Goal: Task Accomplishment & Management: Use online tool/utility

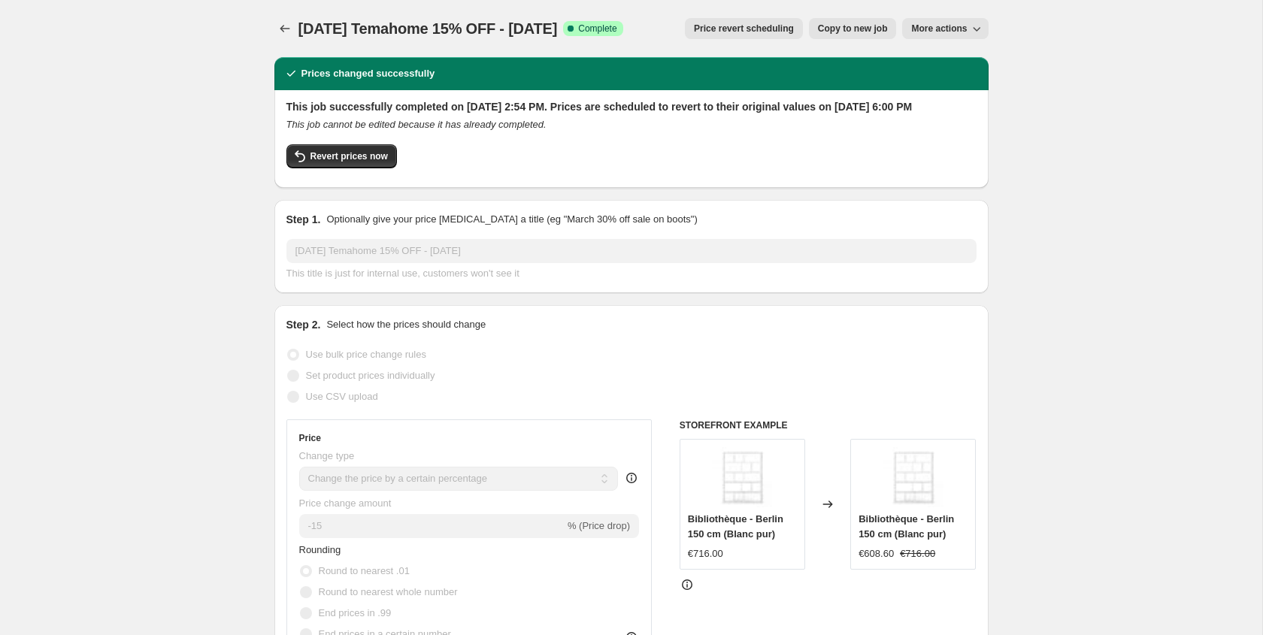
select select "percentage"
select select "vendor"
select select "tag"
select select "not_equal"
click at [280, 26] on icon "Price change jobs" at bounding box center [284, 28] width 15 height 15
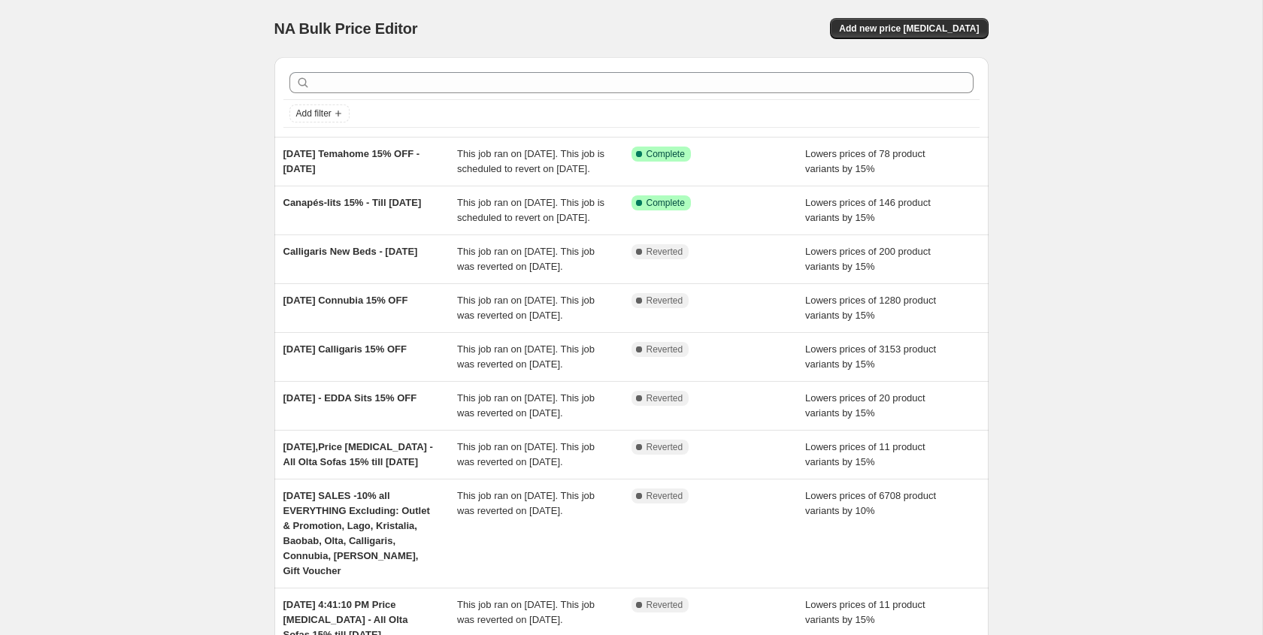
click at [920, 15] on div "NA Bulk Price Editor. This page is ready NA Bulk Price Editor Add new price [ME…" at bounding box center [631, 28] width 714 height 57
click at [916, 26] on span "Add new price [MEDICAL_DATA]" at bounding box center [909, 29] width 140 height 12
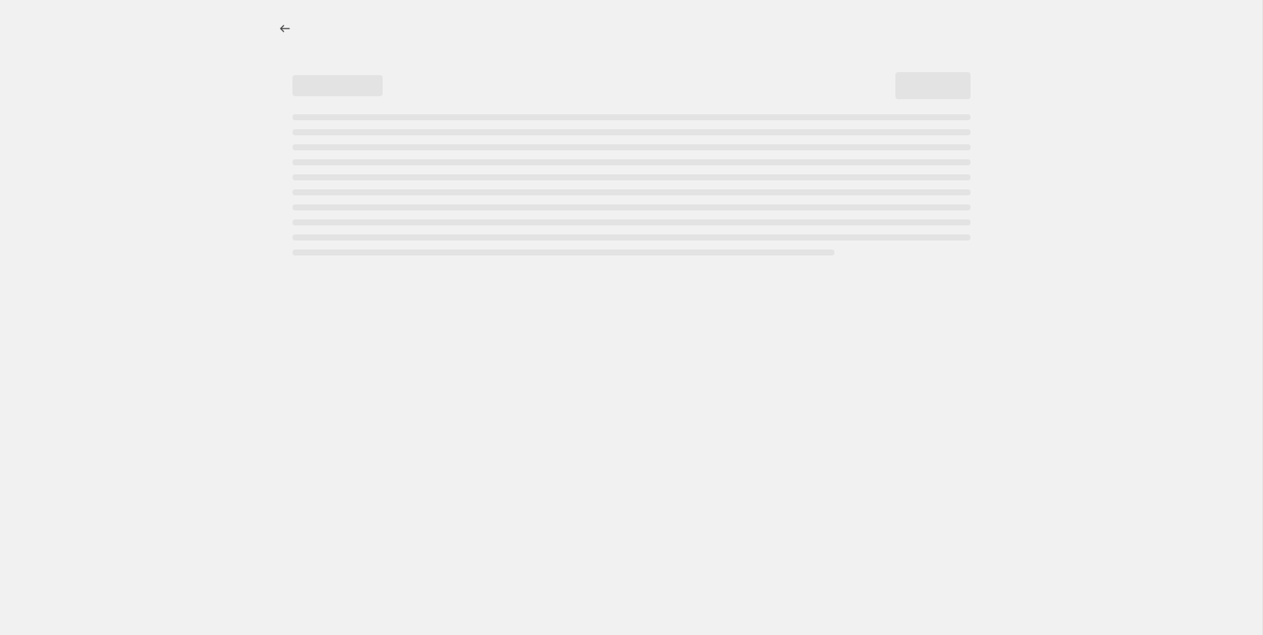
select select "percentage"
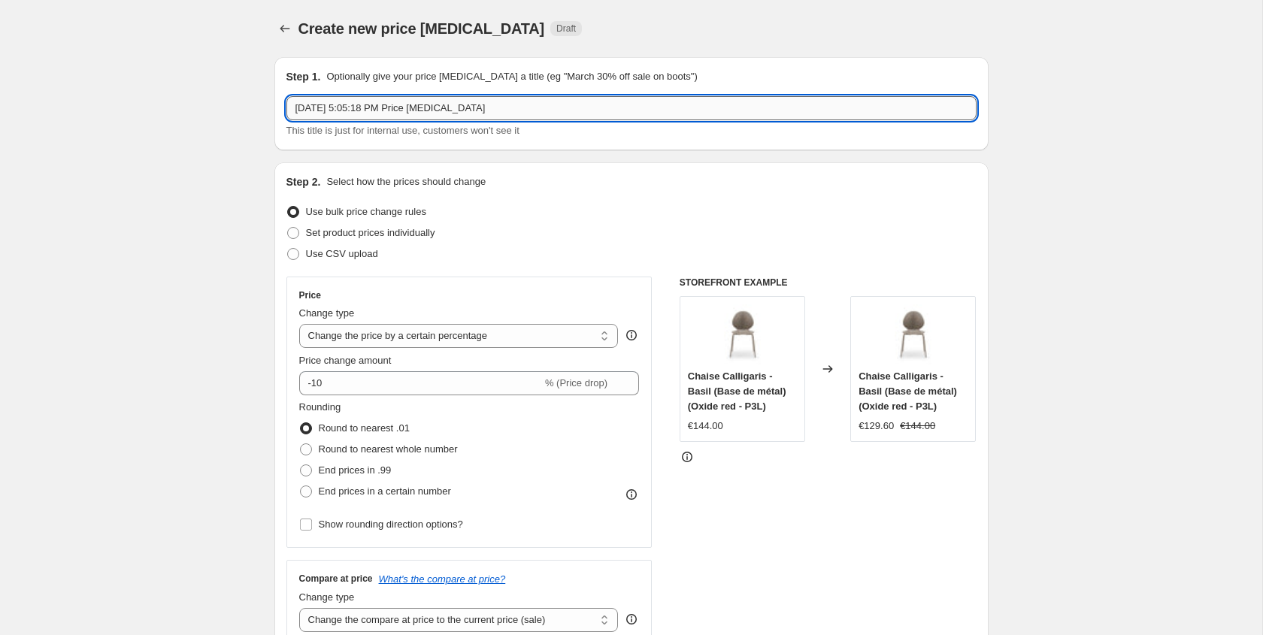
click at [520, 108] on input "[DATE] 5:05:18 PM Price [MEDICAL_DATA]" at bounding box center [631, 108] width 690 height 24
type input "Temahome 15% New Product - till [DATE]"
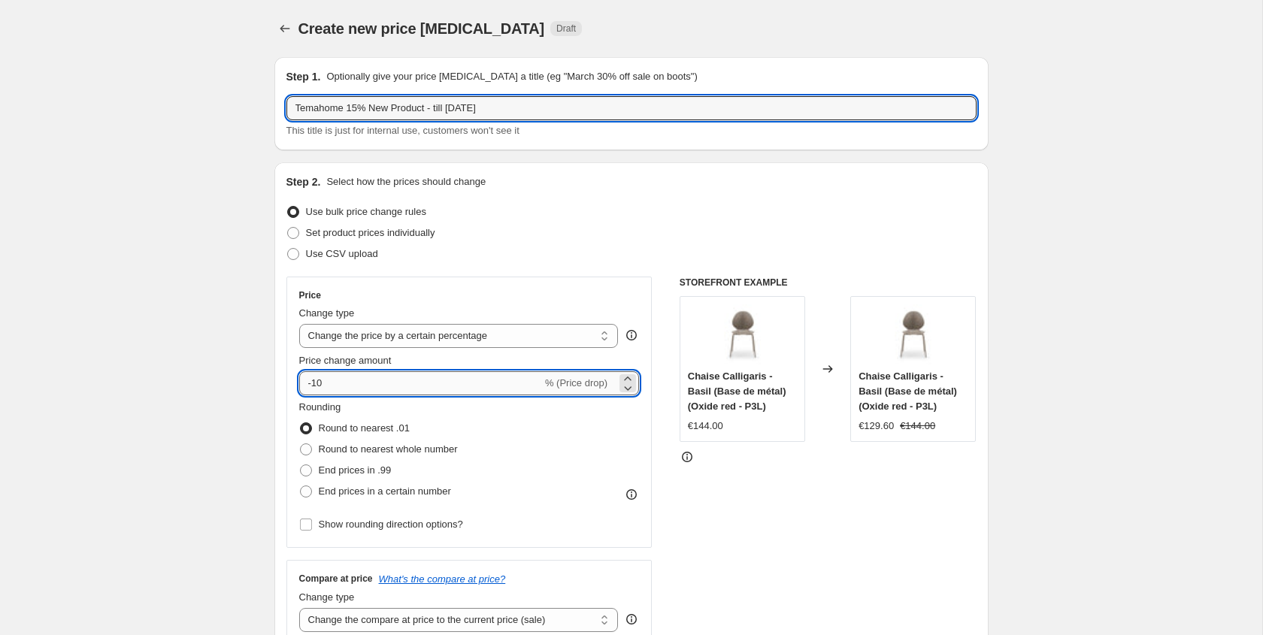
click at [427, 375] on input "-10" at bounding box center [420, 383] width 243 height 24
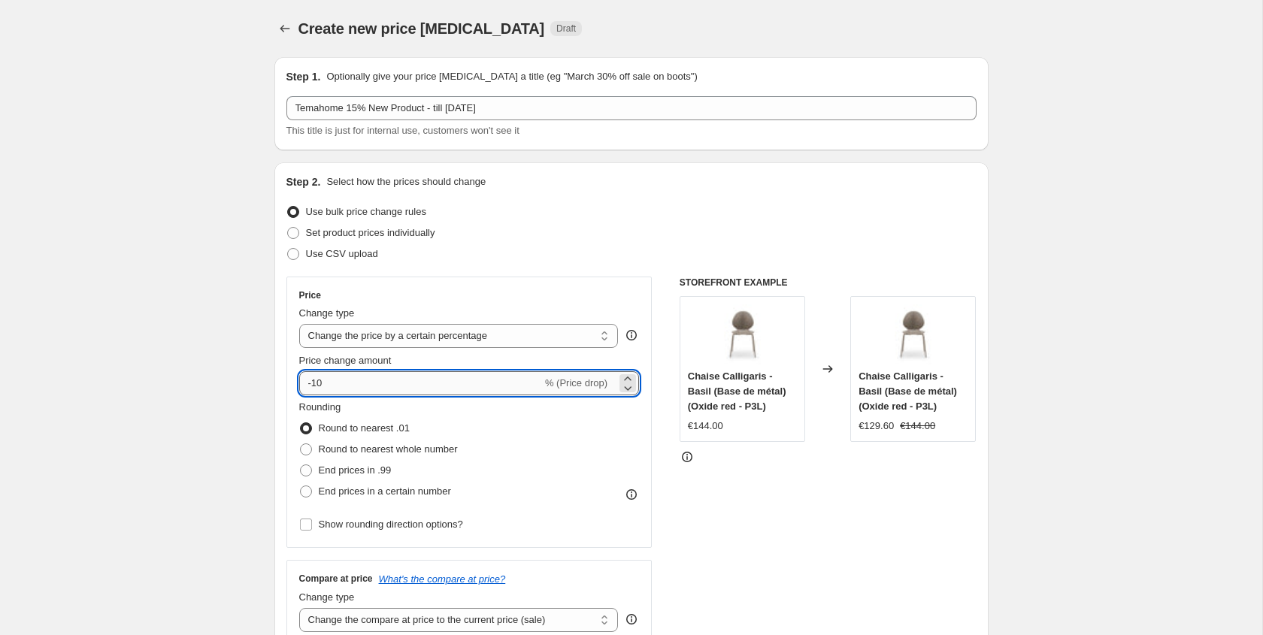
click at [419, 382] on input "-10" at bounding box center [420, 383] width 243 height 24
click at [627, 374] on icon at bounding box center [627, 378] width 15 height 15
click at [630, 387] on icon at bounding box center [629, 388] width 8 height 5
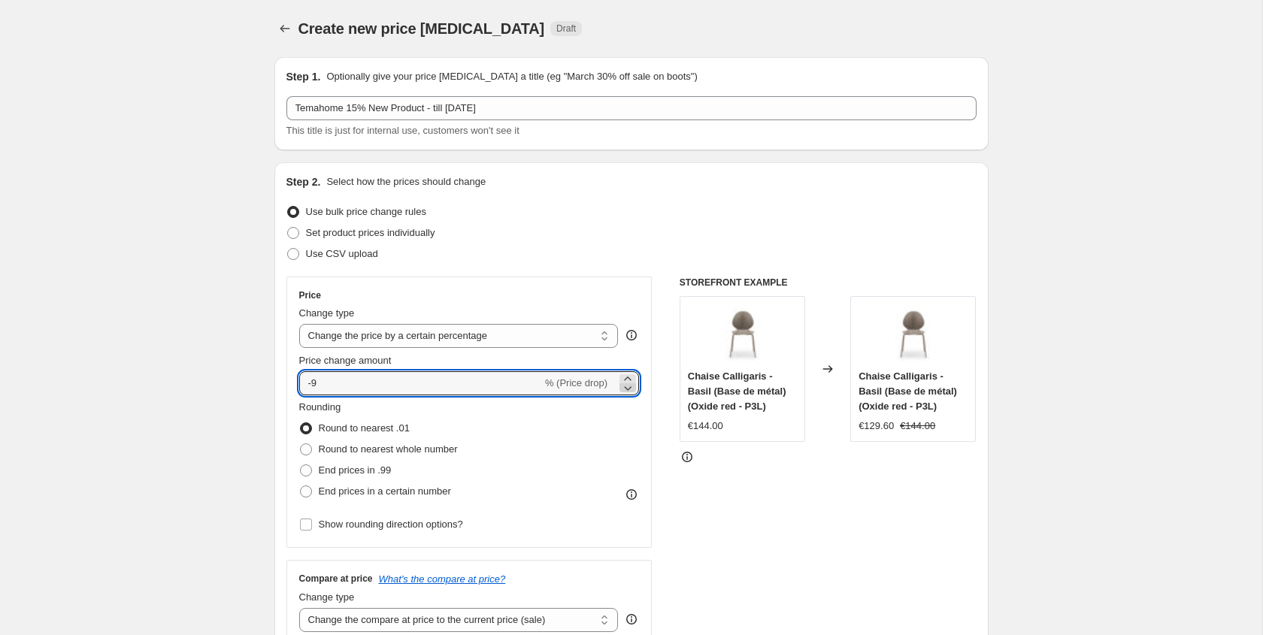
click at [630, 387] on icon at bounding box center [629, 388] width 8 height 5
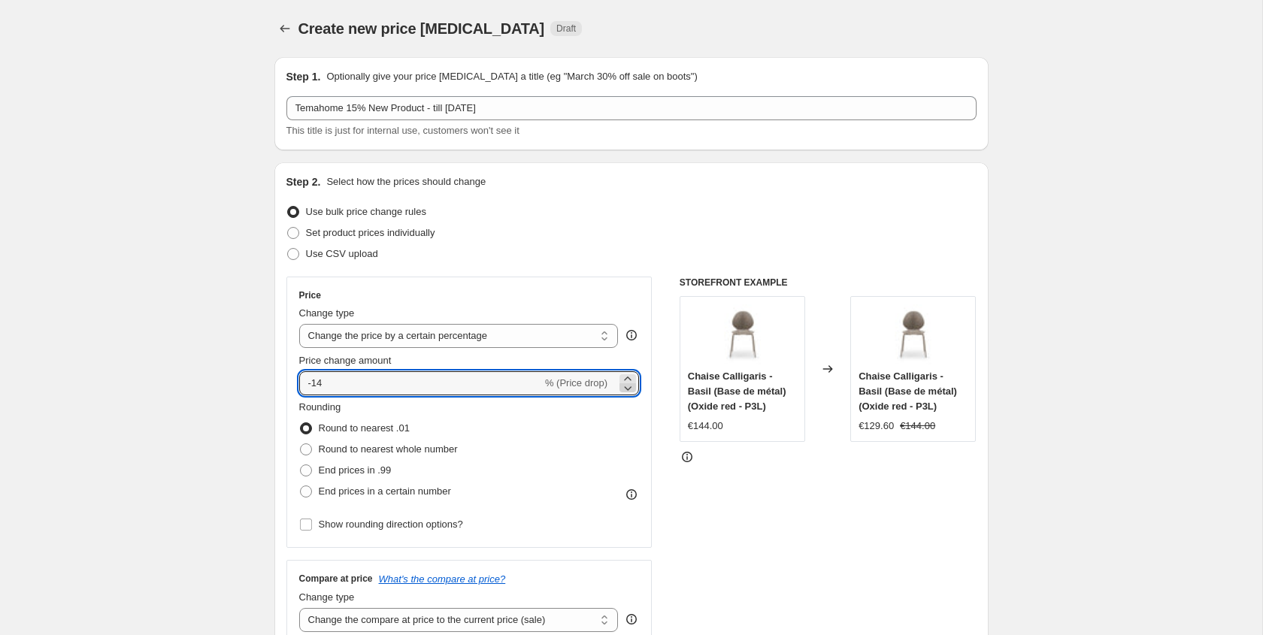
click at [630, 387] on icon at bounding box center [629, 388] width 8 height 5
type input "-15"
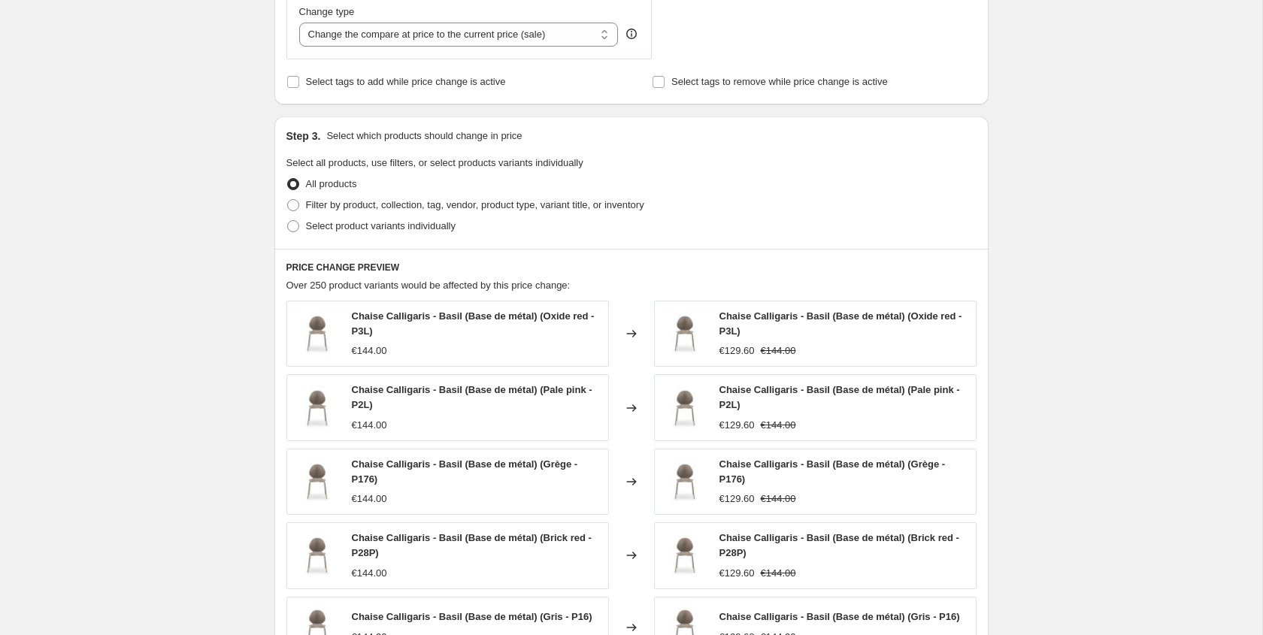
scroll to position [587, 0]
click at [398, 212] on label "Filter by product, collection, tag, vendor, product type, variant title, or inv…" at bounding box center [465, 203] width 358 height 21
click at [288, 198] on input "Filter by product, collection, tag, vendor, product type, variant title, or inv…" at bounding box center [287, 198] width 1 height 1
radio input "true"
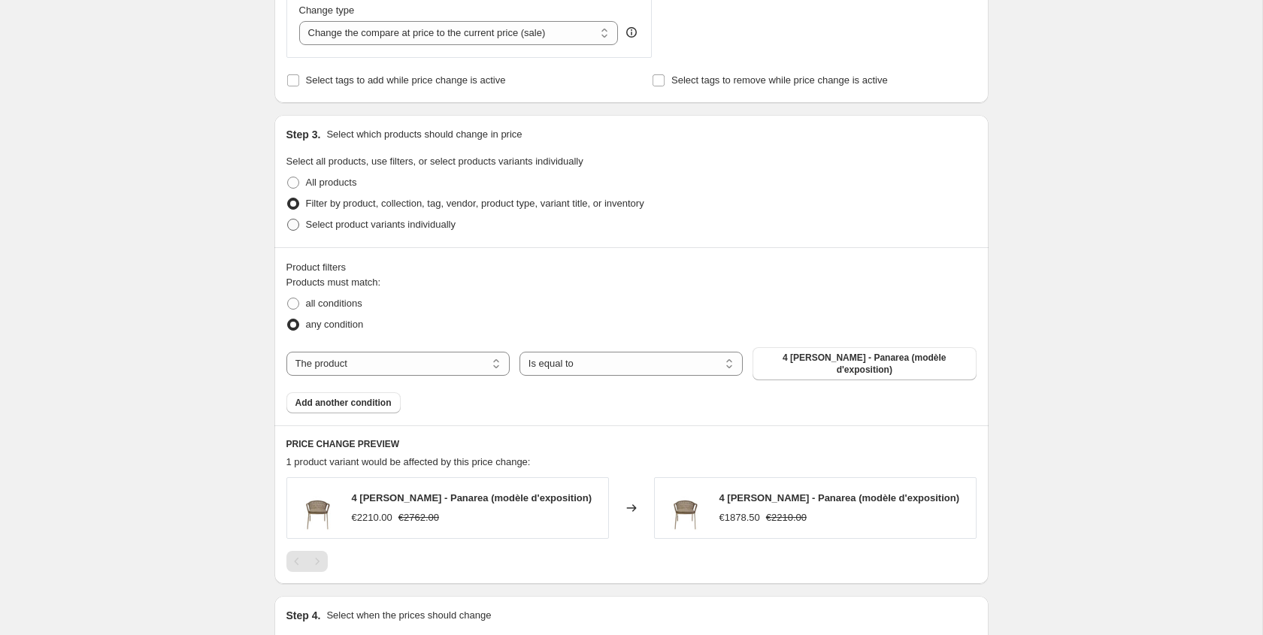
click at [373, 224] on span "Select product variants individually" at bounding box center [381, 224] width 150 height 11
click at [288, 219] on input "Select product variants individually" at bounding box center [287, 219] width 1 height 1
radio input "true"
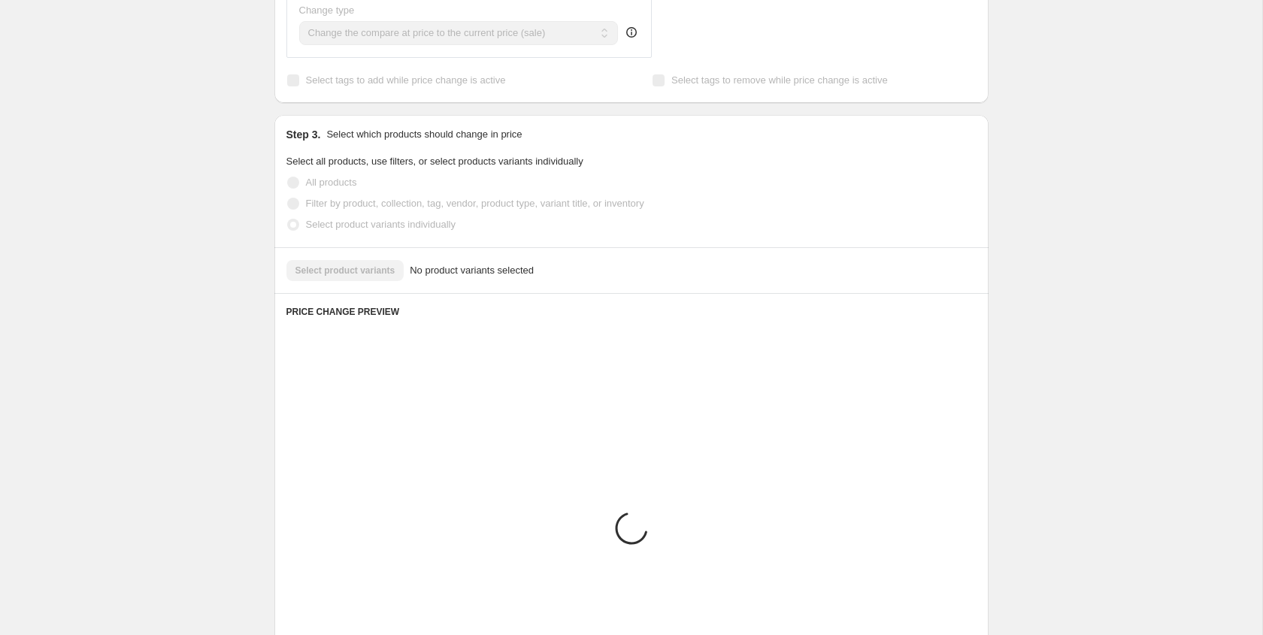
scroll to position [534, 0]
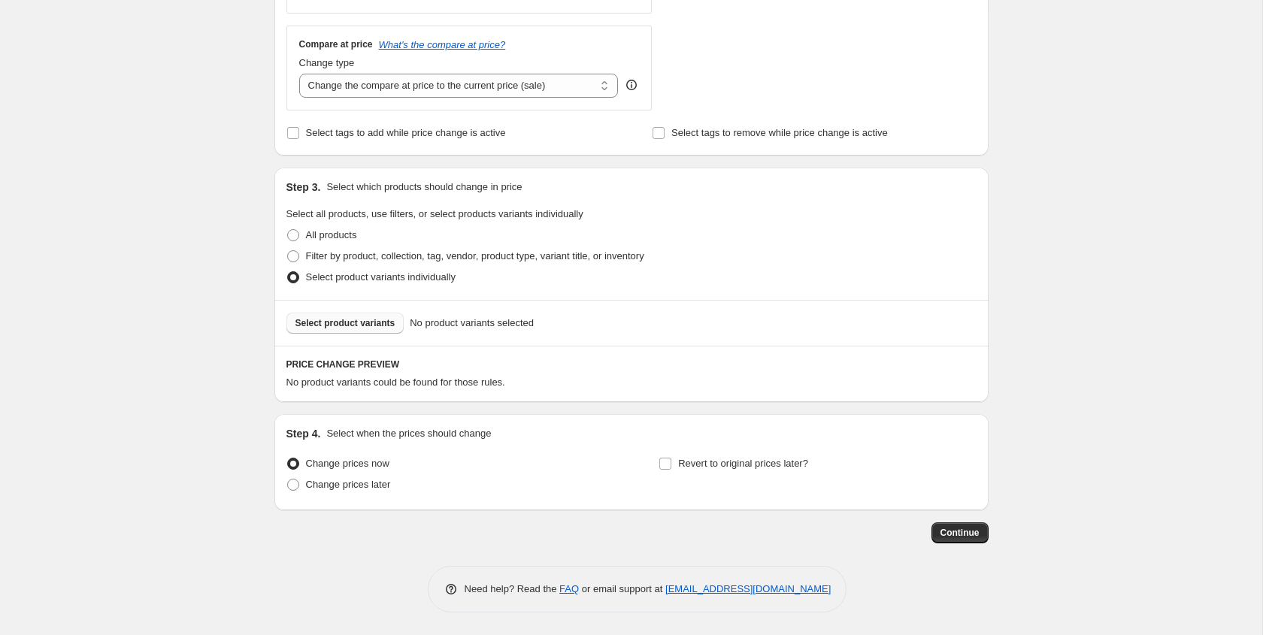
click at [398, 332] on button "Select product variants" at bounding box center [345, 323] width 118 height 21
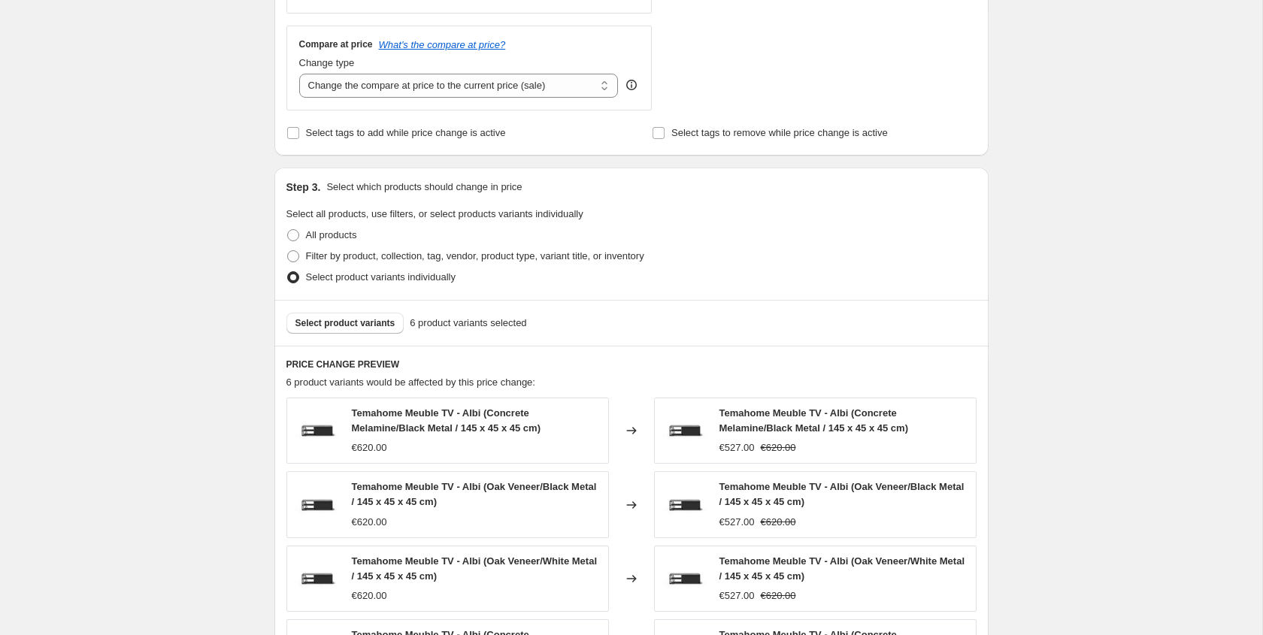
scroll to position [937, 0]
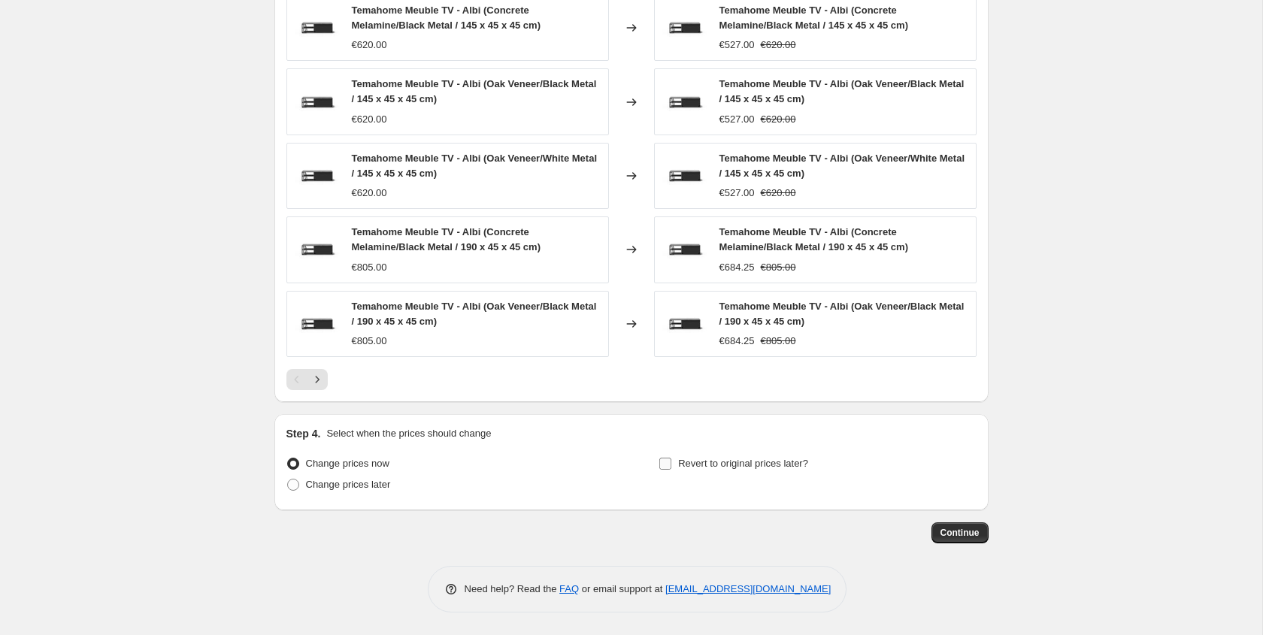
click at [680, 465] on span "Revert to original prices later?" at bounding box center [743, 463] width 130 height 11
click at [671, 465] on input "Revert to original prices later?" at bounding box center [665, 464] width 12 height 12
checkbox input "true"
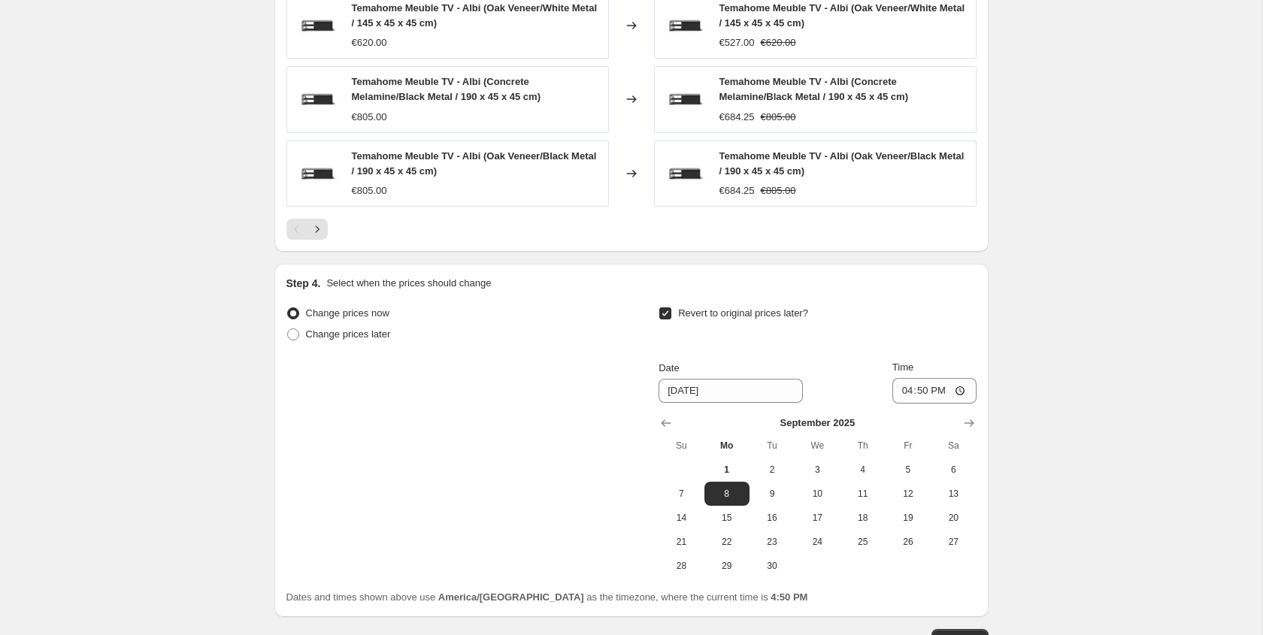
scroll to position [1194, 0]
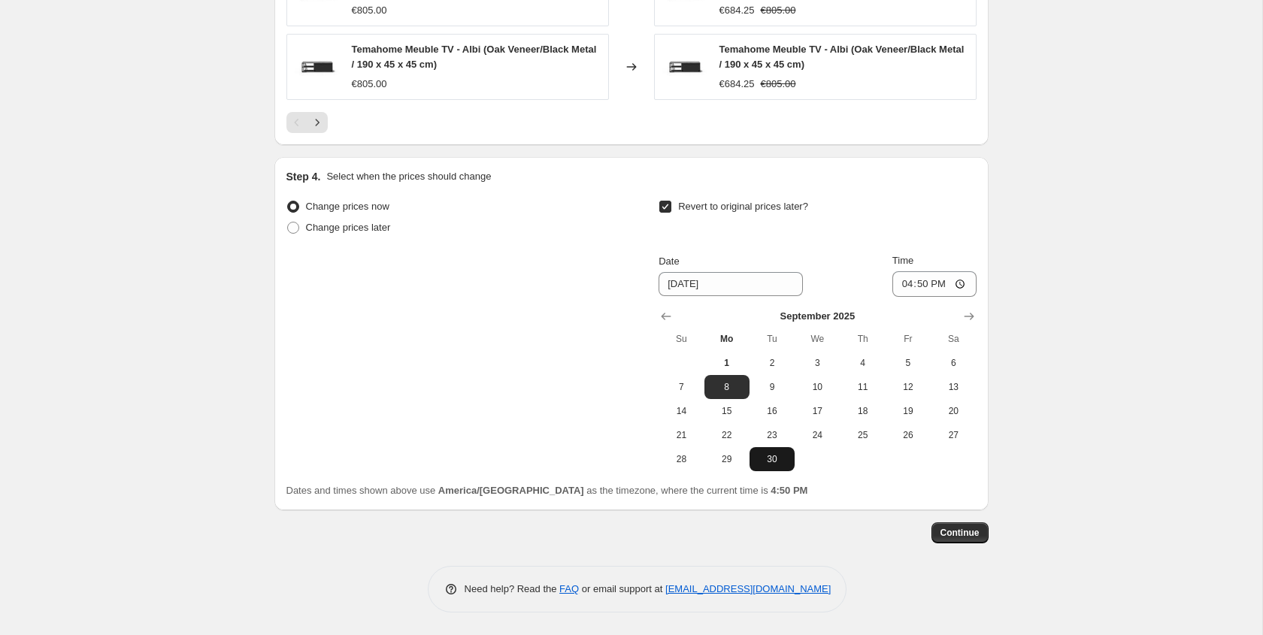
click at [774, 465] on button "30" at bounding box center [771, 459] width 45 height 24
type input "[DATE]"
click at [935, 292] on input "16:50" at bounding box center [934, 284] width 84 height 26
click at [945, 284] on input "16:50" at bounding box center [934, 284] width 84 height 26
click at [955, 284] on input "16:50" at bounding box center [934, 284] width 84 height 26
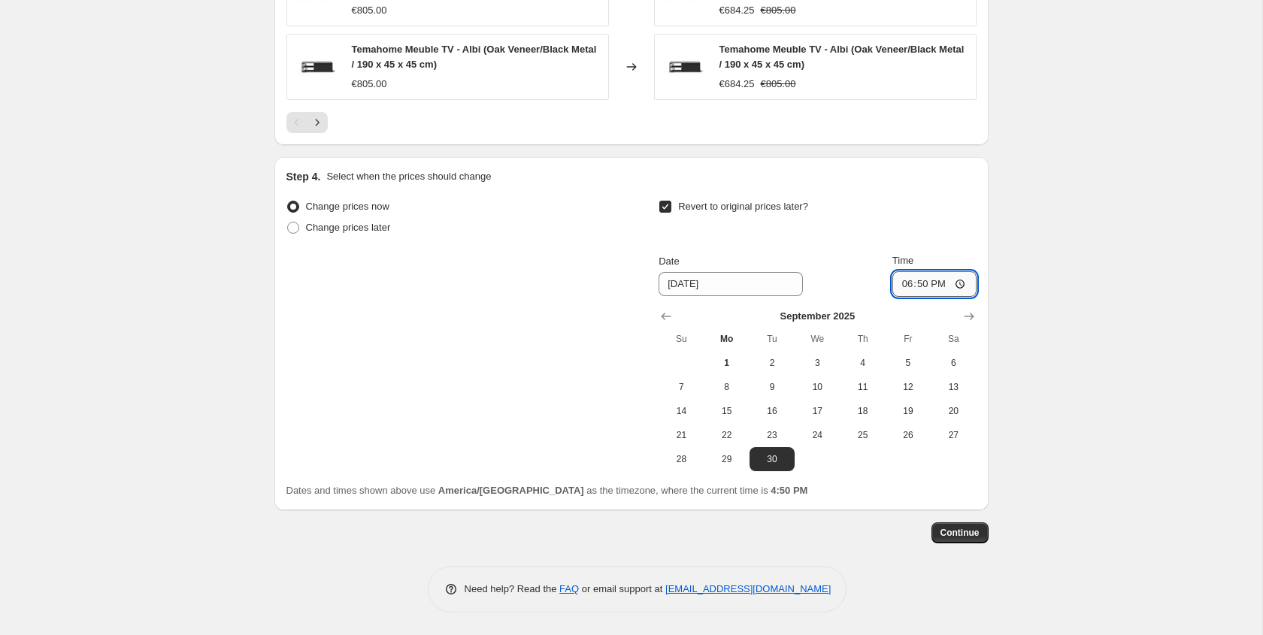
click at [927, 271] on input "18:50" at bounding box center [934, 284] width 84 height 26
click at [927, 277] on input "18:50" at bounding box center [934, 284] width 84 height 26
click at [926, 280] on input "18:50" at bounding box center [934, 284] width 84 height 26
click at [925, 291] on input "18:50" at bounding box center [934, 284] width 84 height 26
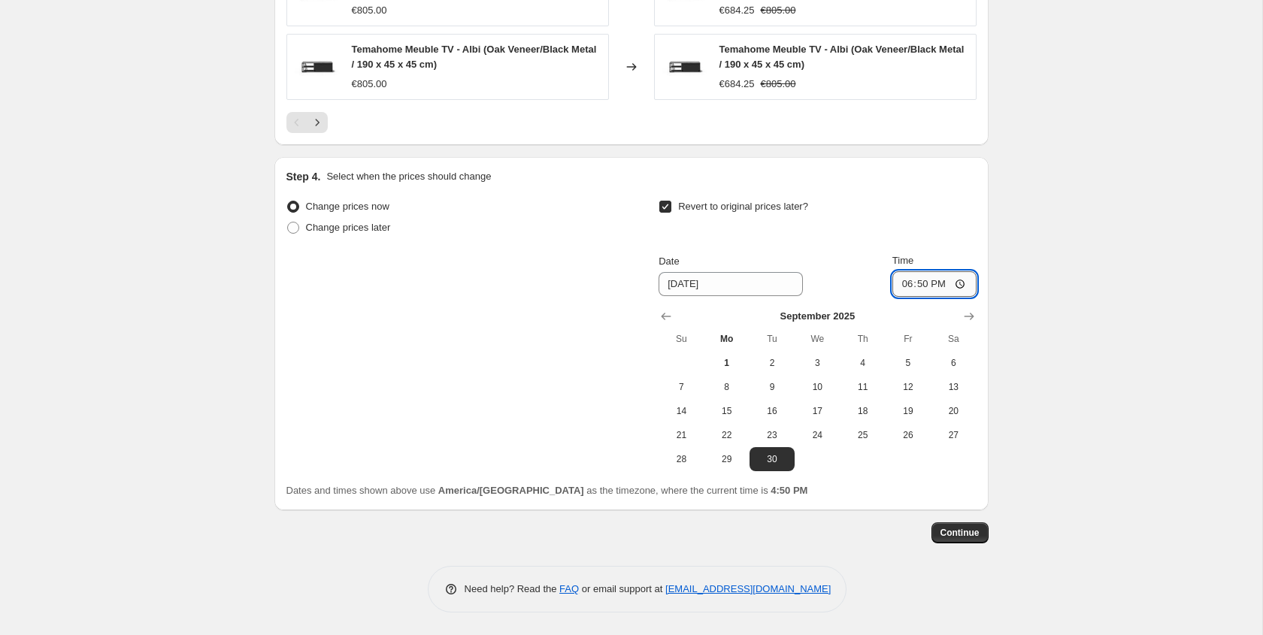
click at [953, 288] on input "18:50" at bounding box center [934, 284] width 84 height 26
type input "18:00"
click at [966, 536] on span "Continue" at bounding box center [959, 533] width 39 height 12
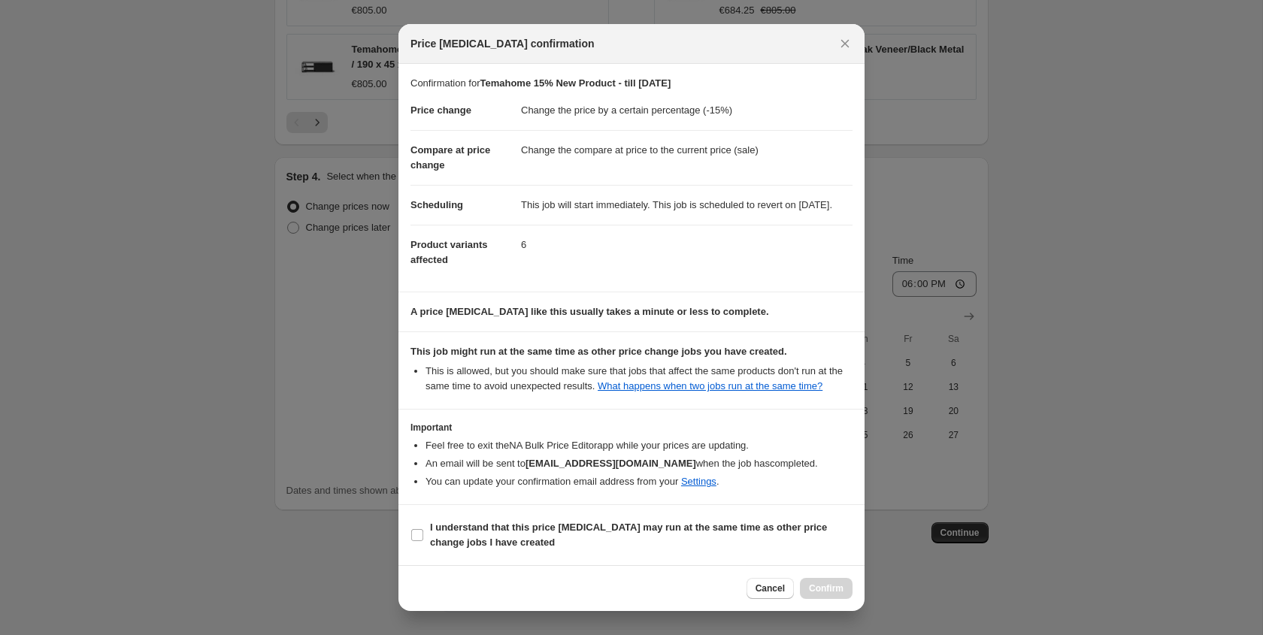
scroll to position [28, 0]
click at [454, 540] on b "I understand that this price [MEDICAL_DATA] may run at the same time as other p…" at bounding box center [628, 535] width 397 height 26
click at [423, 540] on input "I understand that this price [MEDICAL_DATA] may run at the same time as other p…" at bounding box center [417, 535] width 12 height 12
checkbox input "true"
click at [820, 589] on span "Confirm" at bounding box center [826, 589] width 35 height 12
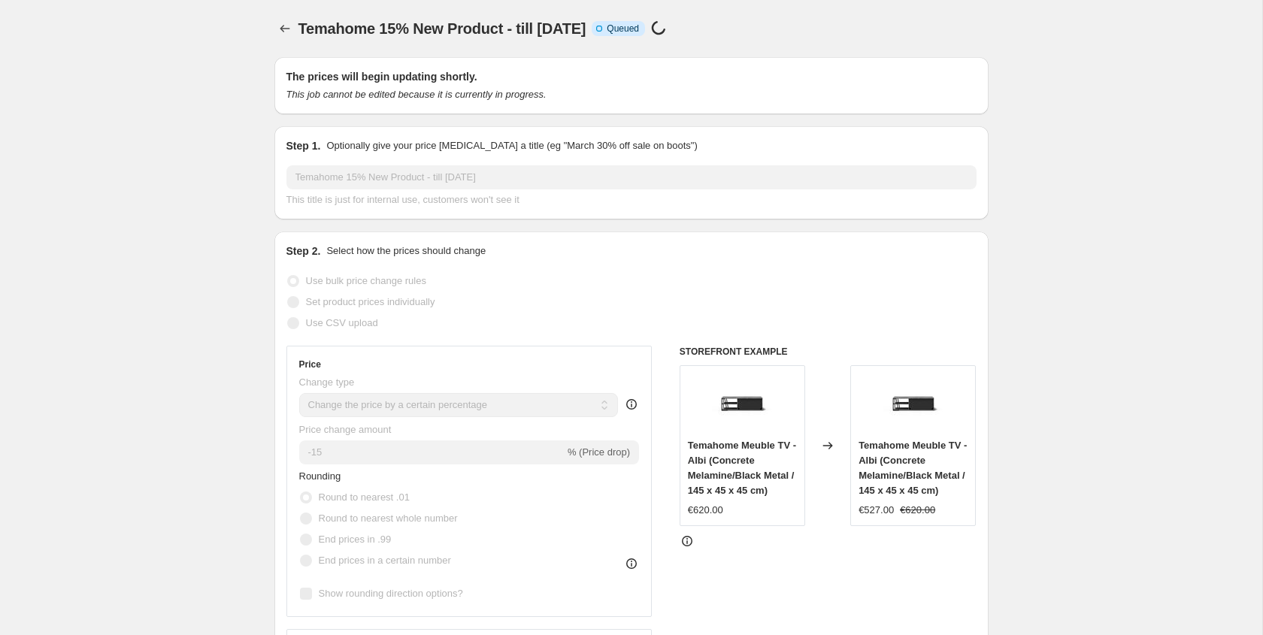
select select "percentage"
